Goal: Task Accomplishment & Management: Use online tool/utility

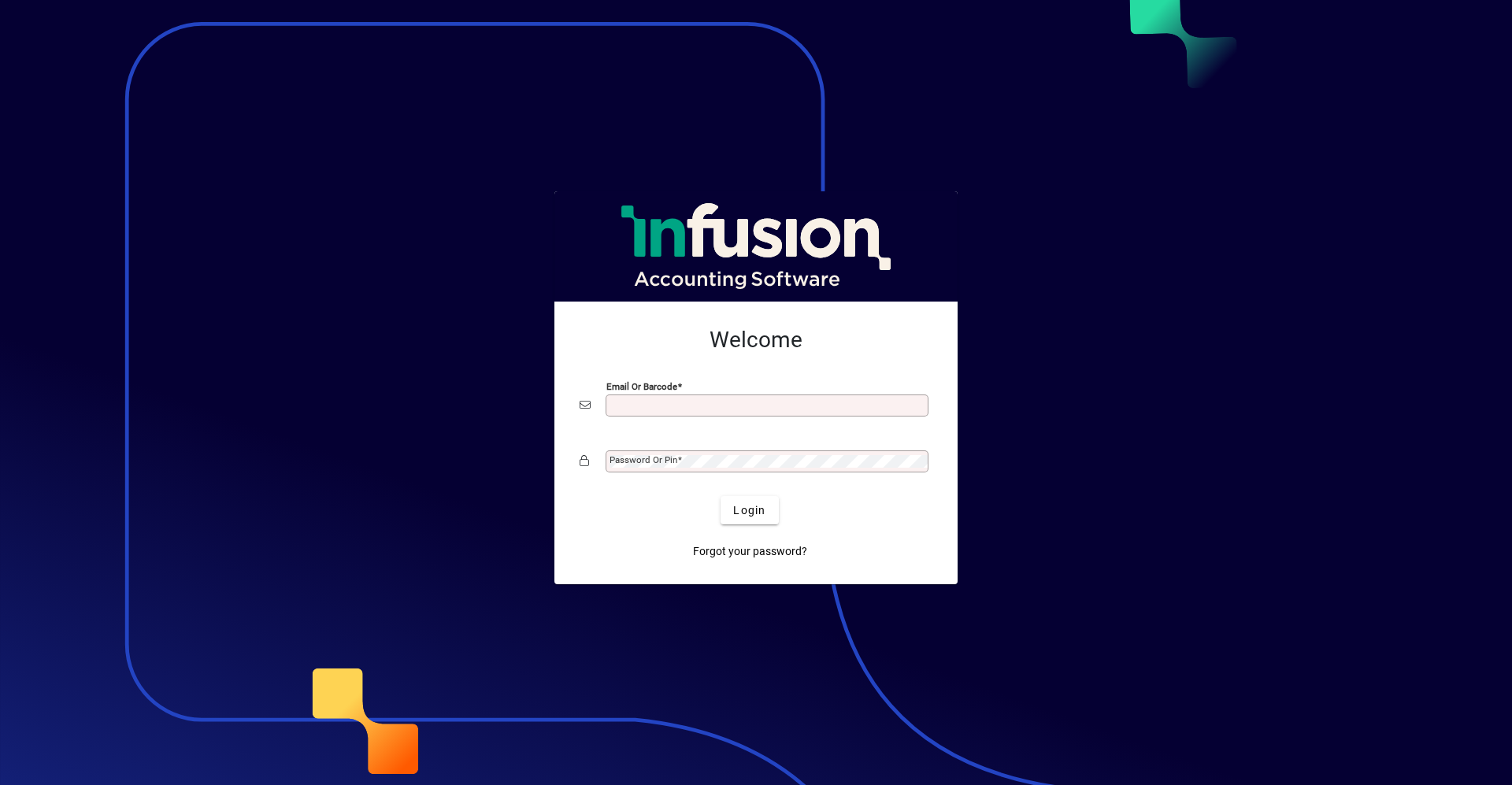
click at [721, 497] on button "Login" at bounding box center [750, 511] width 58 height 28
